Goal: Information Seeking & Learning: Learn about a topic

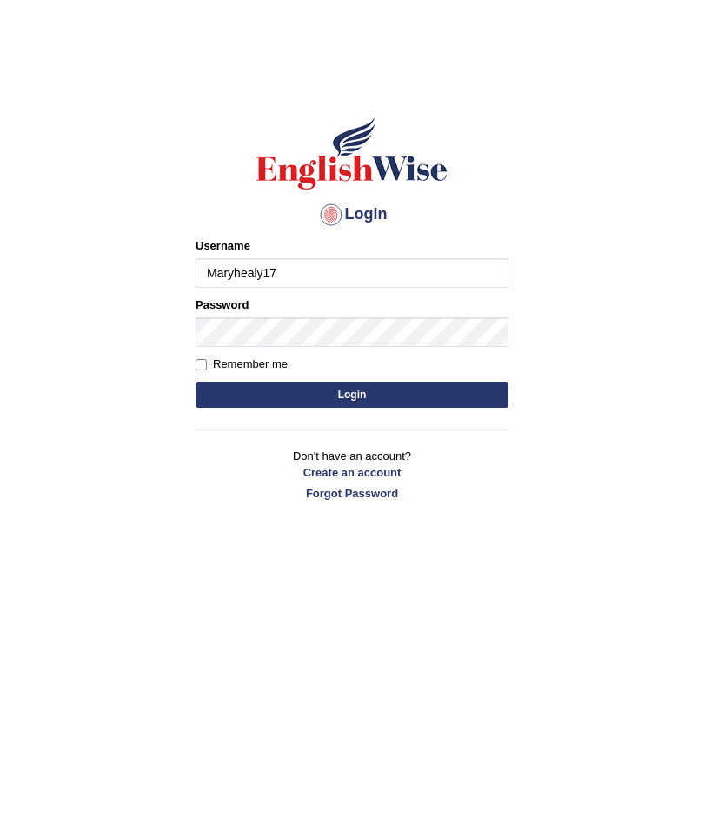
type input "Maryhealy17"
click at [442, 386] on button "Login" at bounding box center [352, 395] width 313 height 26
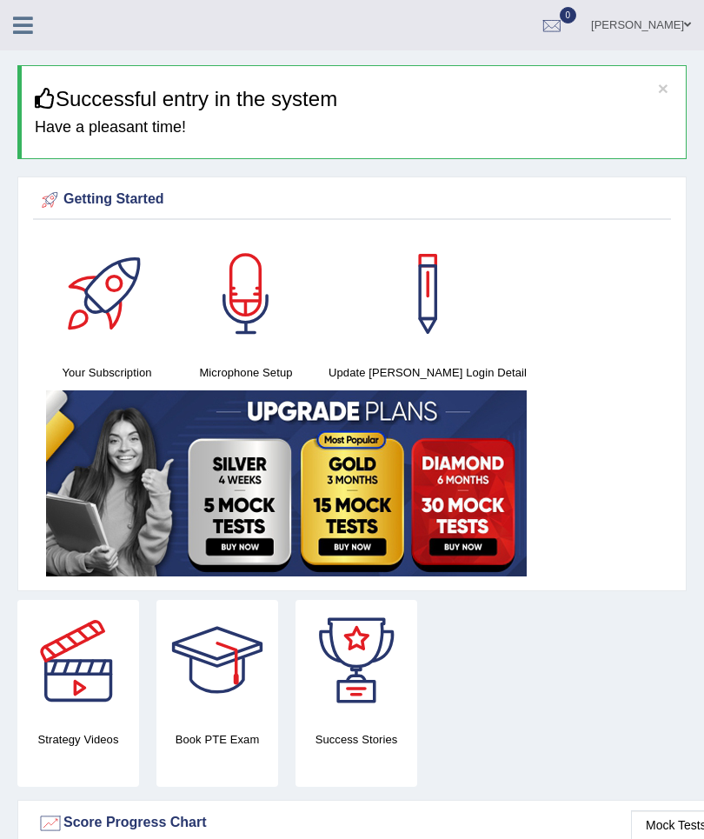
click at [27, 33] on icon at bounding box center [23, 25] width 20 height 23
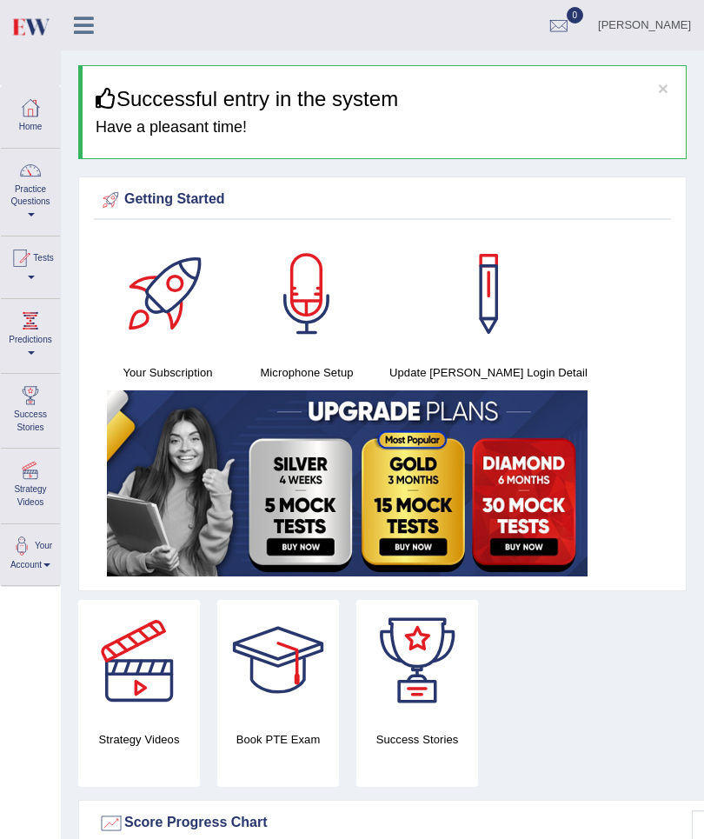
click at [29, 190] on link "Practice Questions" at bounding box center [30, 190] width 59 height 82
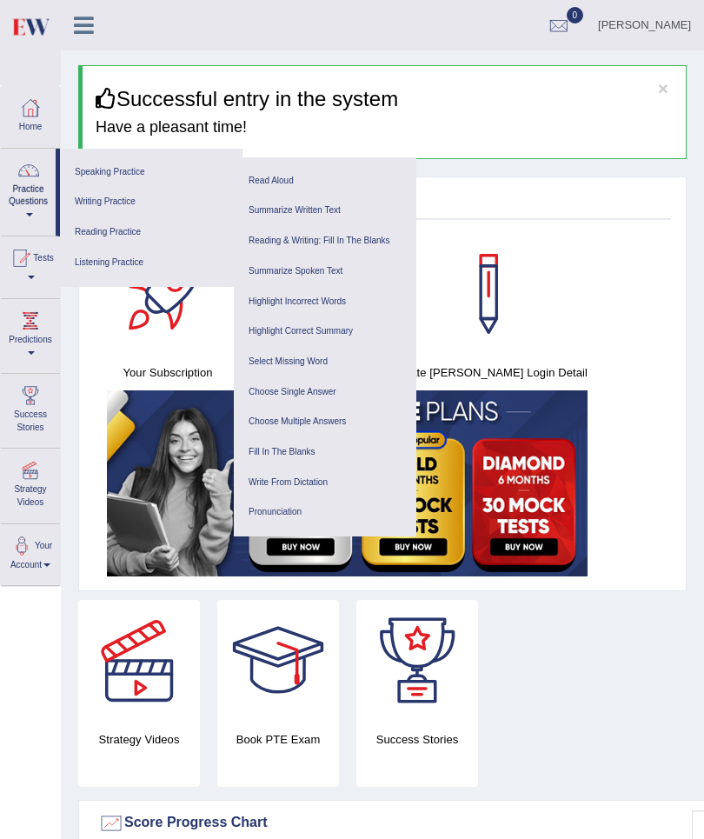
click at [163, 267] on link "Listening Practice" at bounding box center [151, 263] width 165 height 30
click at [336, 302] on link "Highlight Incorrect Words" at bounding box center [325, 302] width 165 height 30
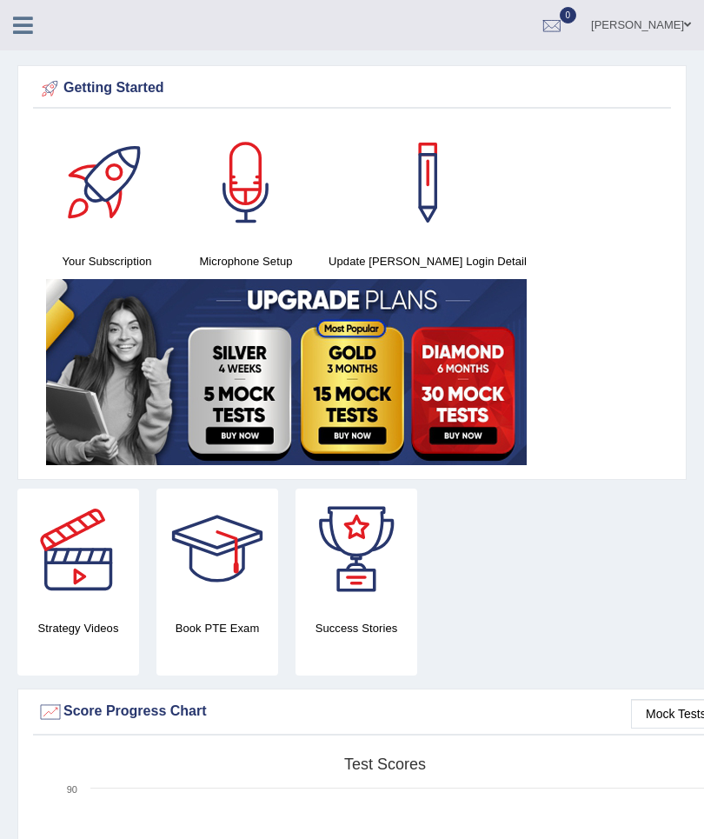
click at [36, 32] on link at bounding box center [23, 23] width 46 height 26
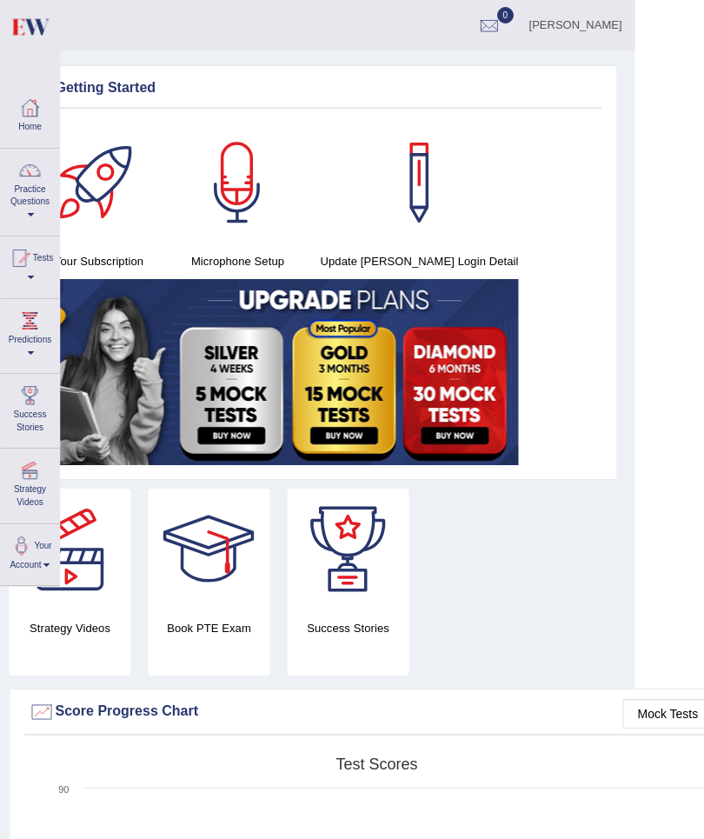
scroll to position [0, 70]
click at [29, 218] on link "Practice Questions" at bounding box center [30, 190] width 59 height 82
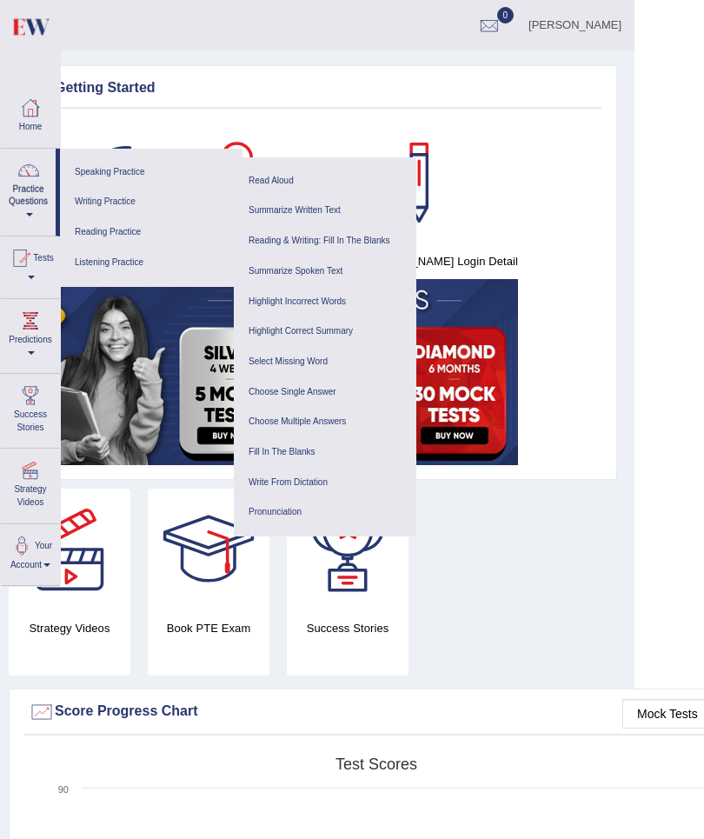
click at [341, 349] on link "Select Missing Word" at bounding box center [325, 362] width 165 height 30
